Goal: Information Seeking & Learning: Learn about a topic

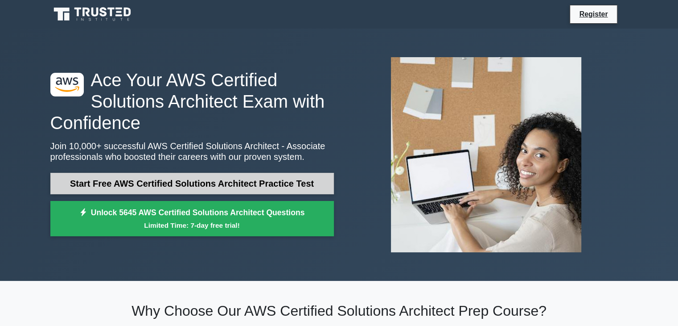
click at [191, 180] on link "Start Free AWS Certified Solutions Architect Practice Test" at bounding box center [192, 183] width 284 height 21
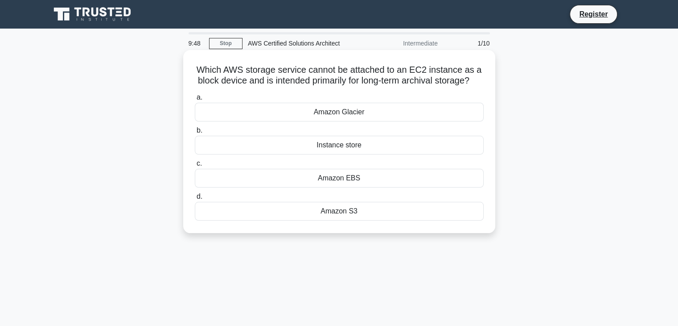
click at [413, 118] on div "Amazon Glacier" at bounding box center [339, 112] width 289 height 19
click at [195, 100] on input "a. Amazon Glacier" at bounding box center [195, 98] width 0 height 6
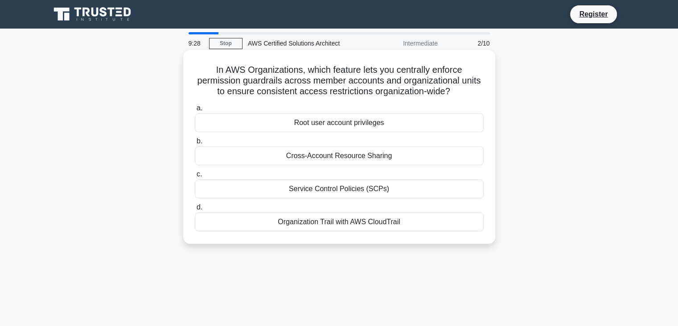
click at [343, 128] on div "Root user account privileges" at bounding box center [339, 122] width 289 height 19
click at [195, 111] on input "a. Root user account privileges" at bounding box center [195, 108] width 0 height 6
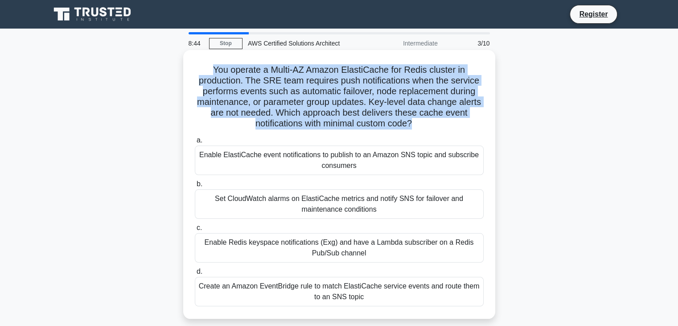
drag, startPoint x: 415, startPoint y: 124, endPoint x: 209, endPoint y: 70, distance: 213.3
click at [209, 70] on h5 "You operate a Multi-AZ Amazon ElastiCache for Redis cluster in production. The …" at bounding box center [339, 96] width 291 height 65
copy h5 "You operate a Multi-AZ Amazon ElastiCache for Redis cluster in production. The …"
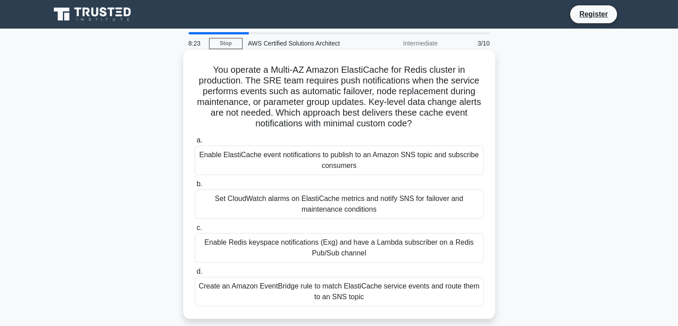
click at [366, 160] on div "Enable ElastiCache event notifications to publish to an Amazon SNS topic and su…" at bounding box center [339, 159] width 289 height 29
click at [195, 143] on input "a. Enable ElastiCache event notifications to publish to an Amazon SNS topic and…" at bounding box center [195, 140] width 0 height 6
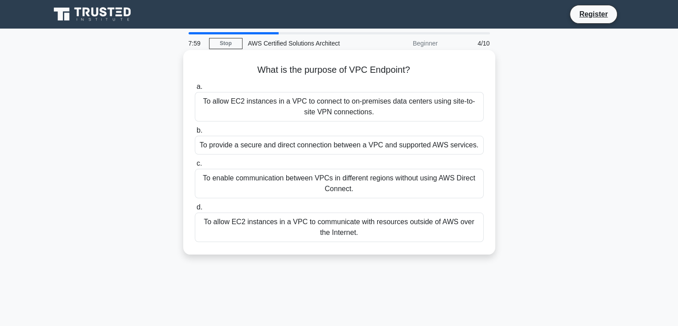
click at [365, 227] on div "To allow EC2 instances in a VPC to communicate with resources outside of AWS ov…" at bounding box center [339, 226] width 289 height 29
click at [195, 210] on input "d. To allow EC2 instances in a VPC to communicate with resources outside of AWS…" at bounding box center [195, 207] width 0 height 6
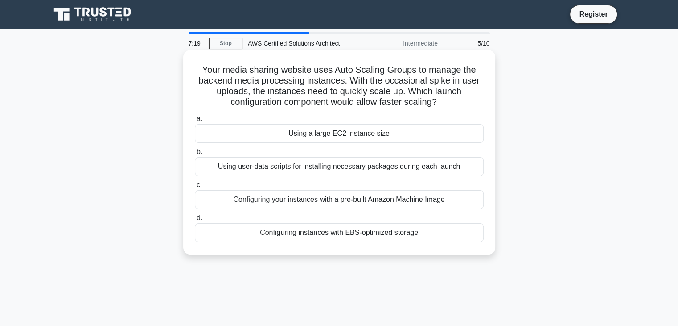
click at [336, 203] on div "Configuring your instances with a pre-built Amazon Machine Image" at bounding box center [339, 199] width 289 height 19
click at [195, 188] on input "c. Configuring your instances with a pre-built Amazon Machine Image" at bounding box center [195, 185] width 0 height 6
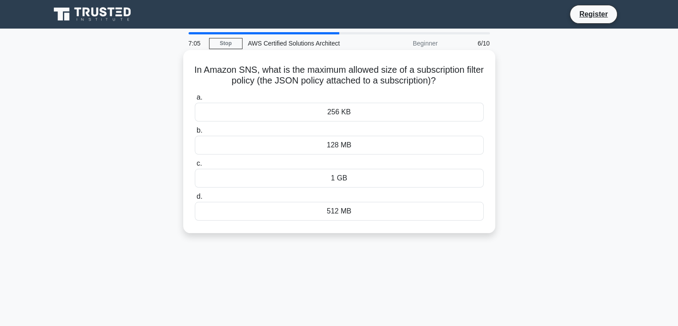
drag, startPoint x: 449, startPoint y: 81, endPoint x: 193, endPoint y: 65, distance: 256.1
click at [193, 65] on div "In Amazon SNS, what is the maximum allowed size of a subscription filter policy…" at bounding box center [339, 142] width 305 height 176
copy h5 "In Amazon SNS, what is the maximum allowed size of a subscription filter policy…"
click at [378, 116] on div "256 KB" at bounding box center [339, 112] width 289 height 19
click at [195, 100] on input "a. 256 KB" at bounding box center [195, 98] width 0 height 6
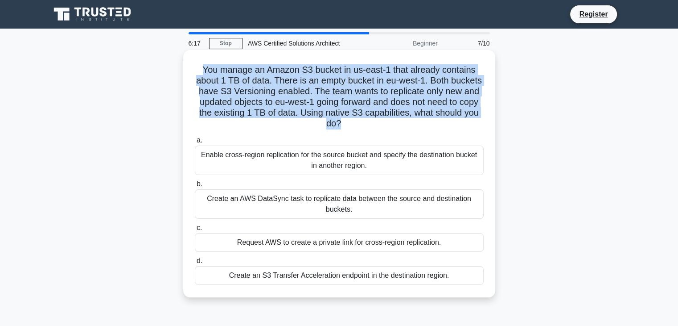
drag, startPoint x: 341, startPoint y: 125, endPoint x: 200, endPoint y: 70, distance: 150.8
click at [200, 70] on h5 "You manage an Amazon S3 bucket in us-east-1 that already contains about 1 TB of…" at bounding box center [339, 96] width 291 height 65
copy h5 "You manage an Amazon S3 bucket in us-east-1 that already contains about 1 TB of…"
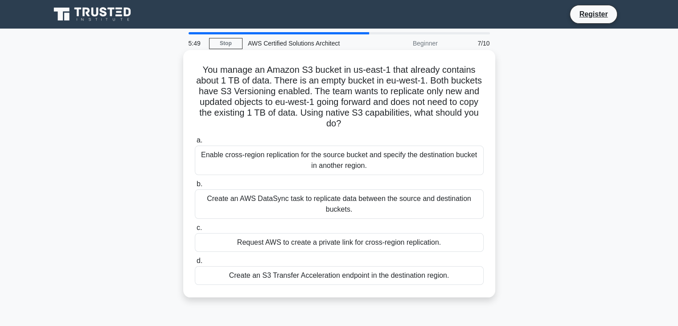
click at [410, 166] on div "Enable cross-region replication for the source bucket and specify the destinati…" at bounding box center [339, 159] width 289 height 29
click at [195, 143] on input "a. Enable cross-region replication for the source bucket and specify the destin…" at bounding box center [195, 140] width 0 height 6
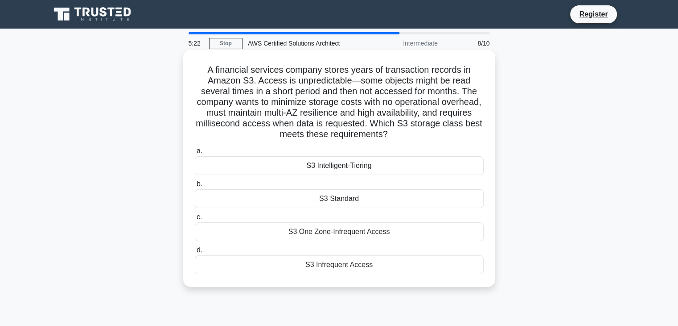
drag, startPoint x: 409, startPoint y: 135, endPoint x: 203, endPoint y: 69, distance: 215.9
click at [203, 69] on h5 "A financial services company stores years of transaction records in Amazon S3. …" at bounding box center [339, 102] width 291 height 76
copy h5 "A financial services company stores years of transaction records in Amazon S3. …"
click at [384, 161] on div "S3 Intelligent-Tiering" at bounding box center [339, 165] width 289 height 19
click at [195, 154] on input "a. S3 Intelligent-Tiering" at bounding box center [195, 151] width 0 height 6
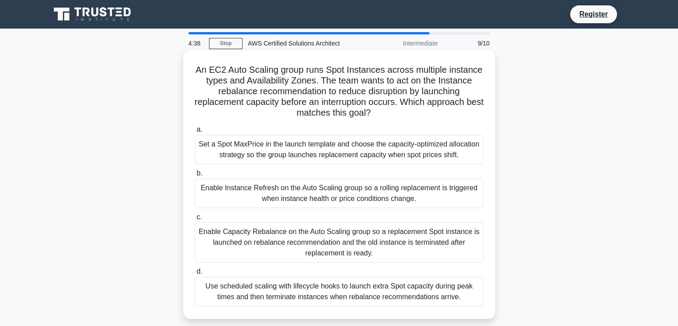
drag, startPoint x: 382, startPoint y: 114, endPoint x: 190, endPoint y: 63, distance: 198.7
click at [190, 63] on div "An EC2 Auto Scaling group runs Spot Instances across multiple instance types an…" at bounding box center [339, 184] width 305 height 261
copy h5 "An EC2 Auto Scaling group runs Spot Instances across multiple instance types an…"
click at [347, 235] on div "Enable Capacity Rebalance on the Auto Scaling group so a replacement Spot insta…" at bounding box center [339, 242] width 289 height 40
click at [195, 220] on input "c. Enable Capacity Rebalance on the Auto Scaling group so a replacement Spot in…" at bounding box center [195, 217] width 0 height 6
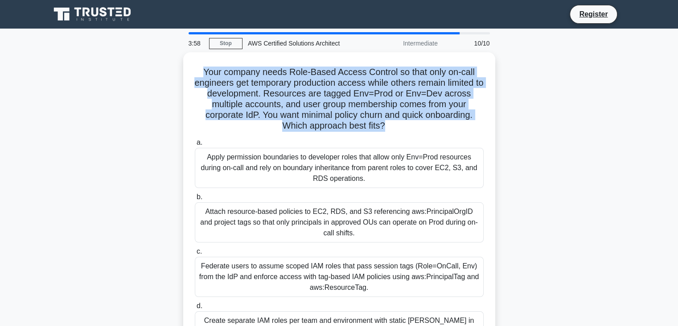
drag, startPoint x: 385, startPoint y: 124, endPoint x: 173, endPoint y: 56, distance: 222.6
click at [173, 56] on div "Your company needs Role-Based Access Control so that only on-call engineers get…" at bounding box center [339, 213] width 589 height 322
copy h5 "Your company needs Role-Based Access Control so that only on-call engineers get…"
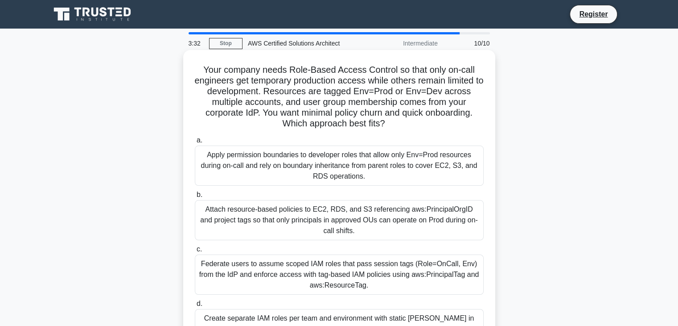
click at [439, 178] on div "Apply permission boundaries to developer roles that allow only Env=Prod resourc…" at bounding box center [339, 165] width 289 height 40
click at [195, 143] on input "a. Apply permission boundaries to developer roles that allow only Env=Prod reso…" at bounding box center [195, 140] width 0 height 6
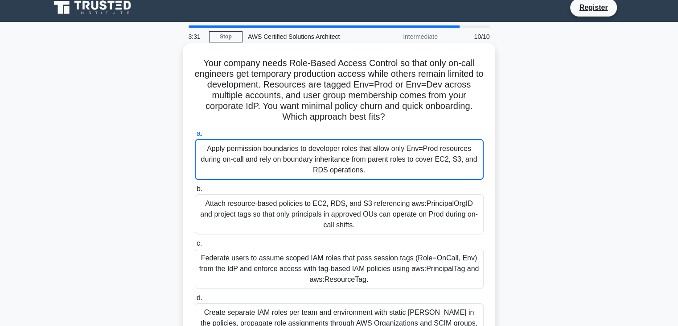
scroll to position [43, 0]
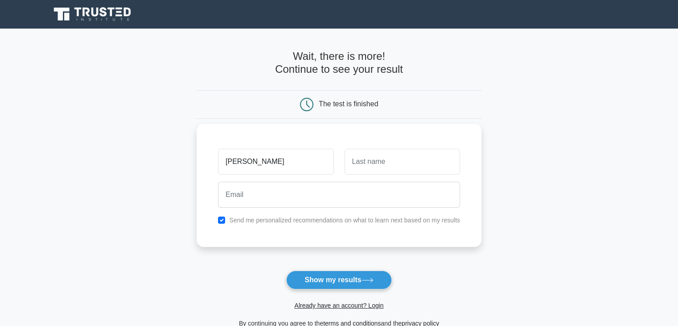
type input "kavya"
click at [382, 165] on input "text" at bounding box center [403, 162] width 116 height 26
type input "d g"
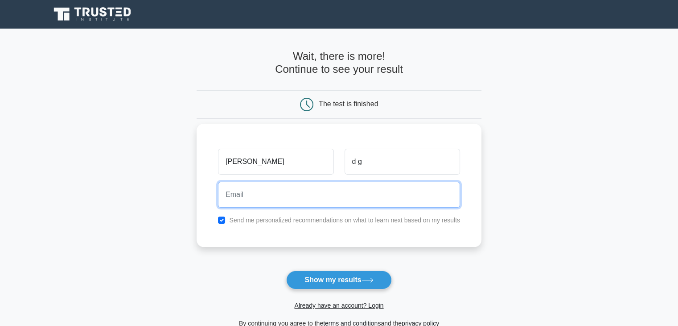
click at [329, 193] on input "email" at bounding box center [339, 195] width 242 height 26
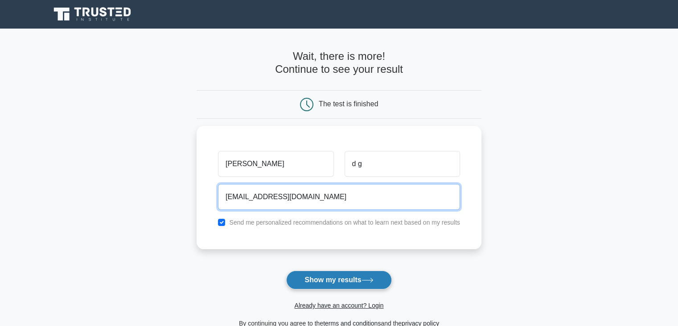
type input "kavyaganesh262001@gmail.com"
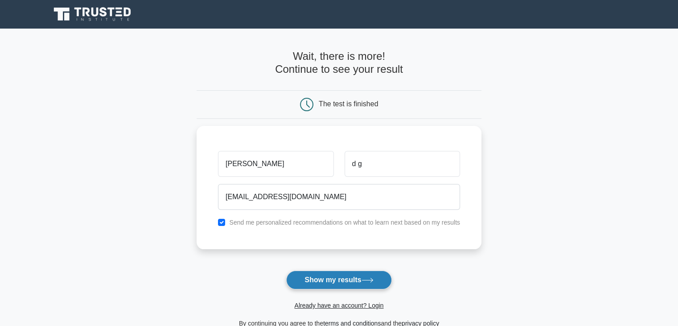
click at [347, 273] on button "Show my results" at bounding box center [338, 279] width 105 height 19
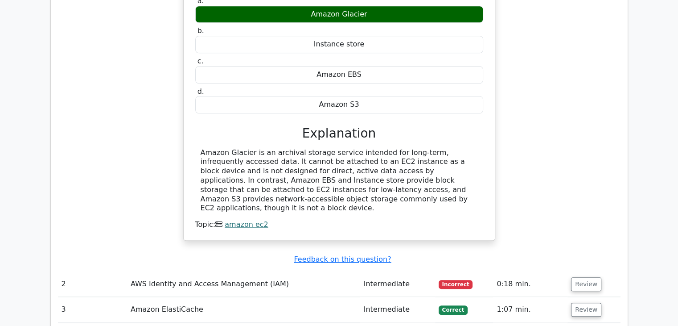
scroll to position [865, 0]
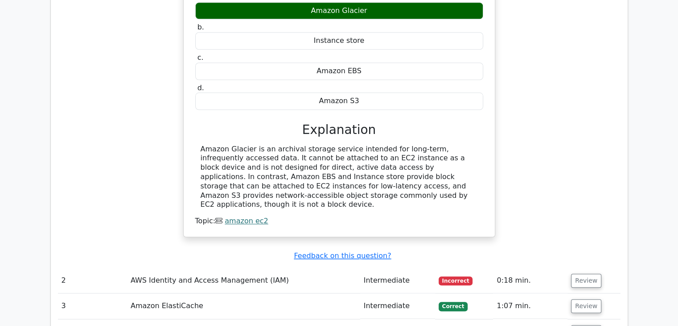
click at [212, 268] on td "AWS Identity and Access Management (IAM)" at bounding box center [243, 280] width 233 height 25
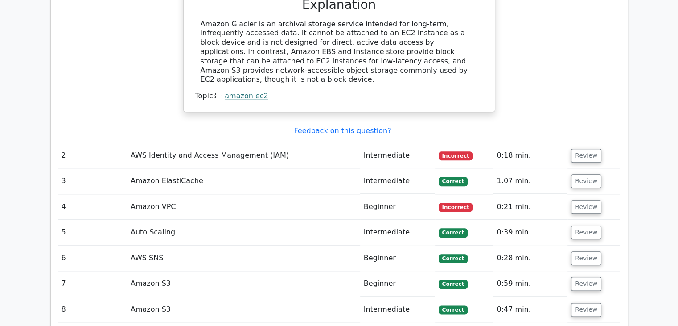
scroll to position [992, 0]
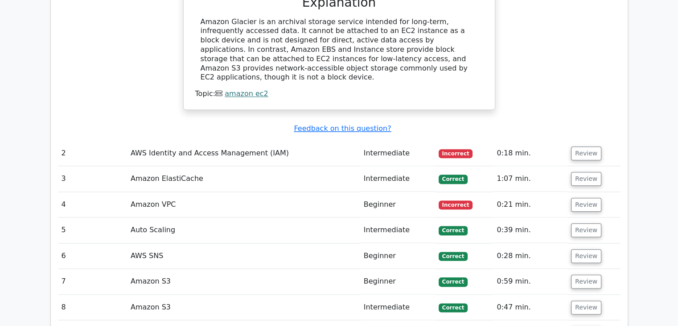
click at [140, 140] on td "AWS Identity and Access Management (IAM)" at bounding box center [243, 152] width 233 height 25
click at [131, 140] on td "AWS Identity and Access Management (IAM)" at bounding box center [243, 152] width 233 height 25
click at [581, 146] on button "Review" at bounding box center [586, 153] width 30 height 14
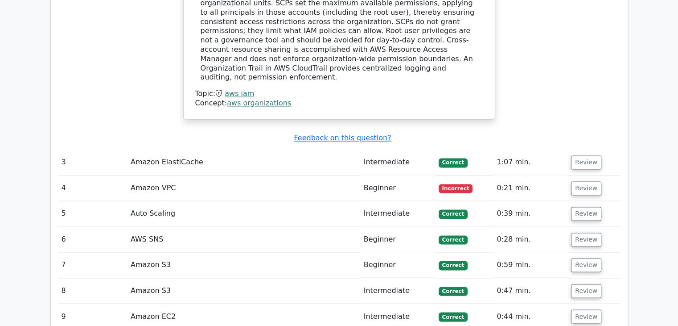
scroll to position [1394, 0]
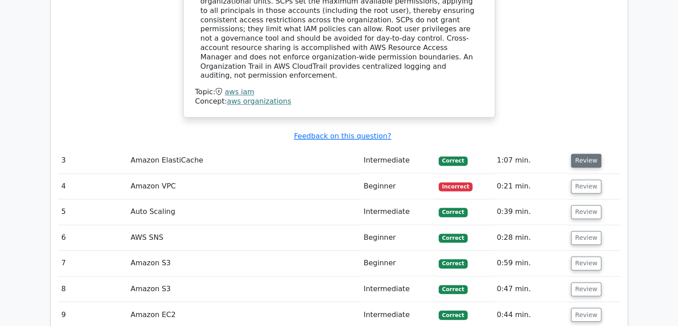
click at [591, 153] on button "Review" at bounding box center [586, 160] width 30 height 14
